Goal: Information Seeking & Learning: Learn about a topic

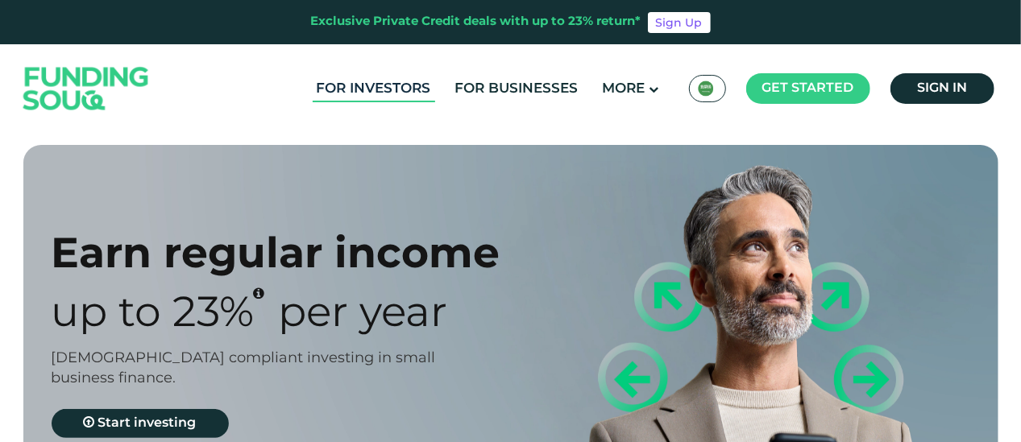
click at [395, 87] on link "For Investors" at bounding box center [374, 89] width 122 height 27
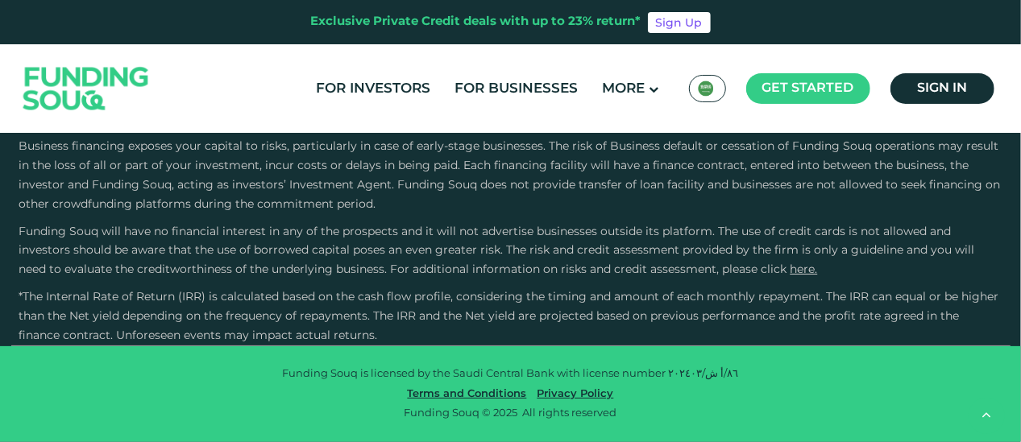
scroll to position [3223, 0]
type tc-range-slider "10000"
type tc-range-slider "20000"
drag, startPoint x: 82, startPoint y: 250, endPoint x: 67, endPoint y: 250, distance: 15.3
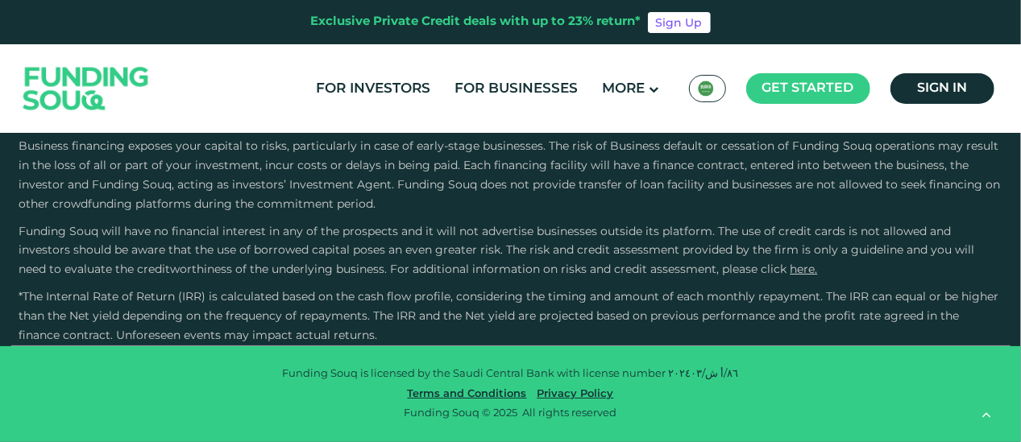
drag, startPoint x: 549, startPoint y: 242, endPoint x: 396, endPoint y: 240, distance: 153.1
type tc-range-slider "5"
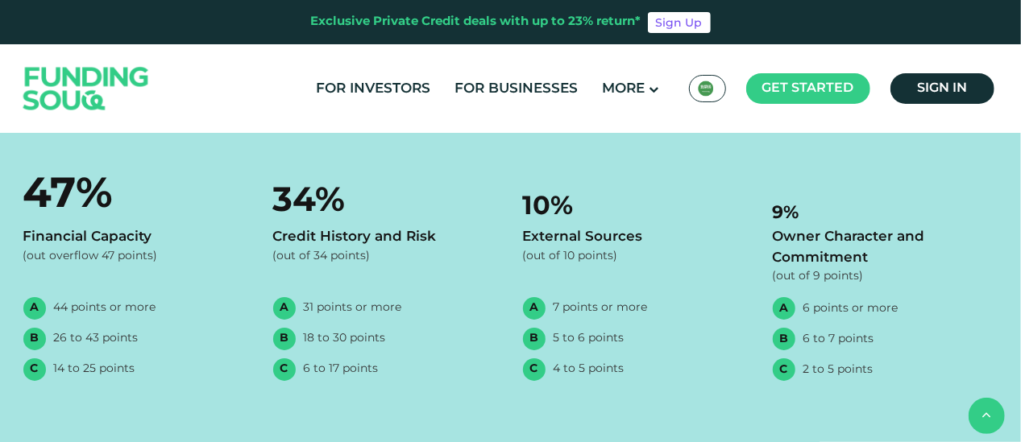
scroll to position [2234, 0]
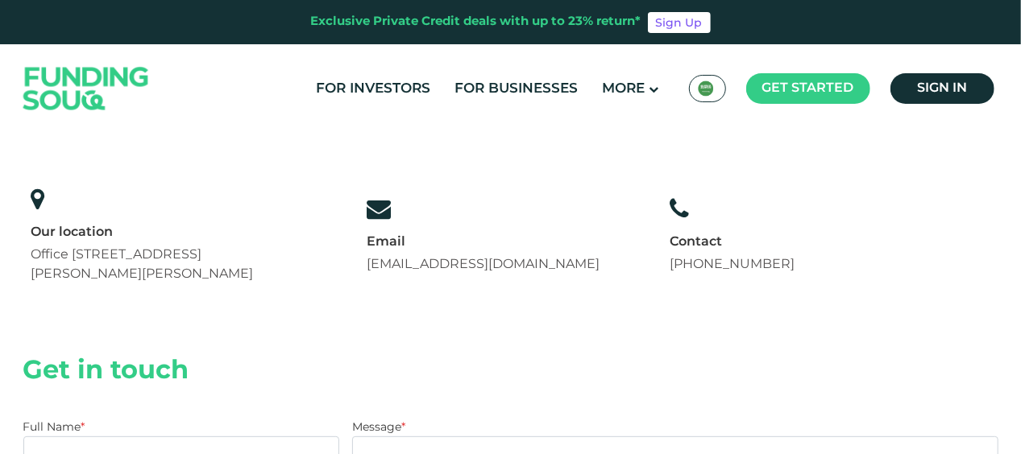
scroll to position [134, 0]
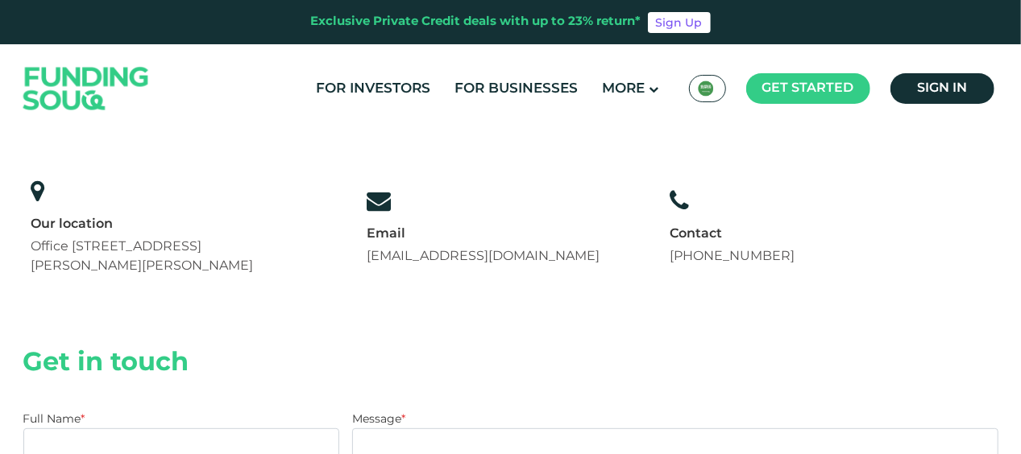
click at [578, 256] on link "[EMAIL_ADDRESS][DOMAIN_NAME]" at bounding box center [483, 257] width 233 height 12
